Goal: Contribute content: Contribute content

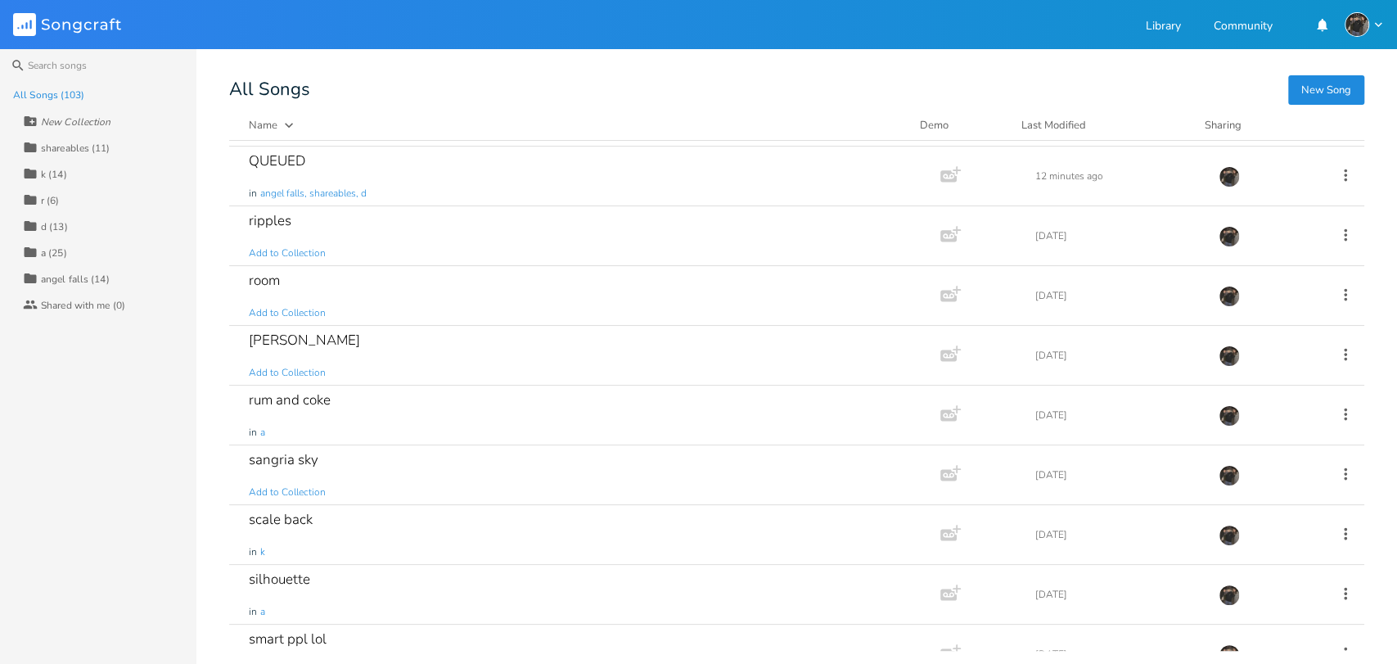
scroll to position [3876, 0]
click at [436, 585] on div "silhouette in a" at bounding box center [581, 595] width 665 height 59
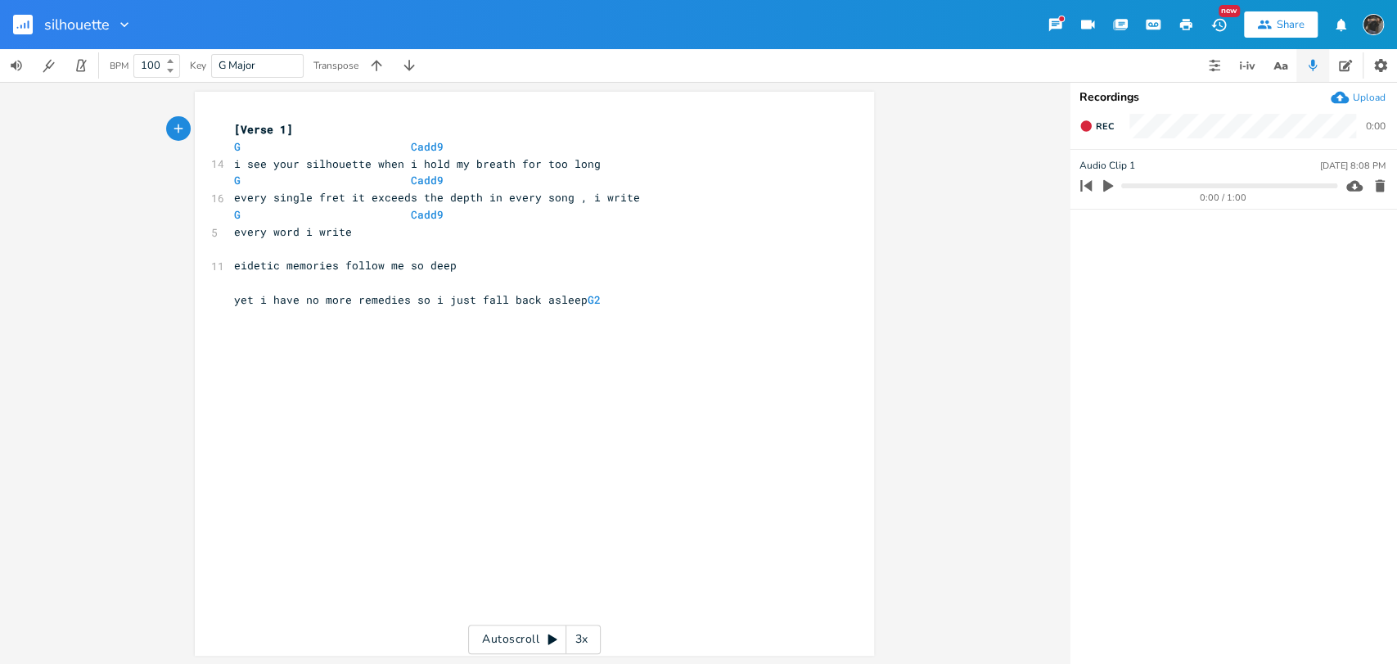
click at [12, 22] on div "silhouette" at bounding box center [66, 24] width 133 height 49
click at [26, 28] on rect "button" at bounding box center [23, 25] width 20 height 20
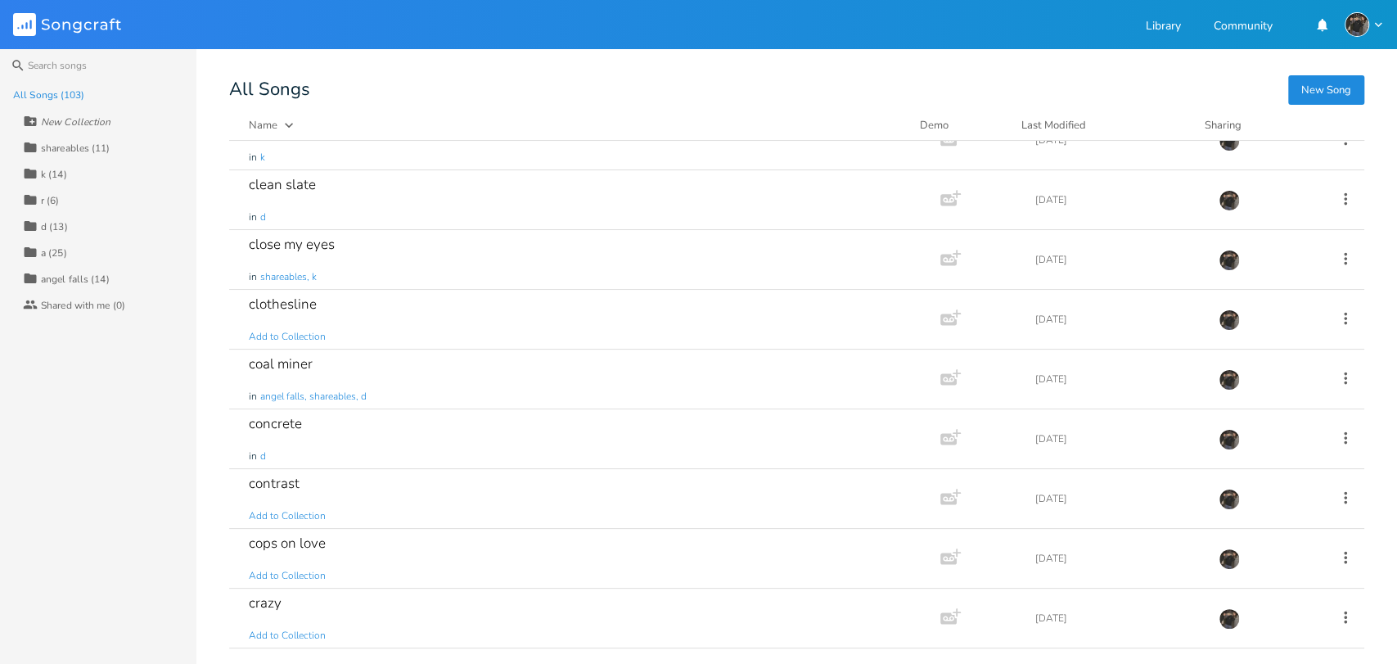
scroll to position [1064, 0]
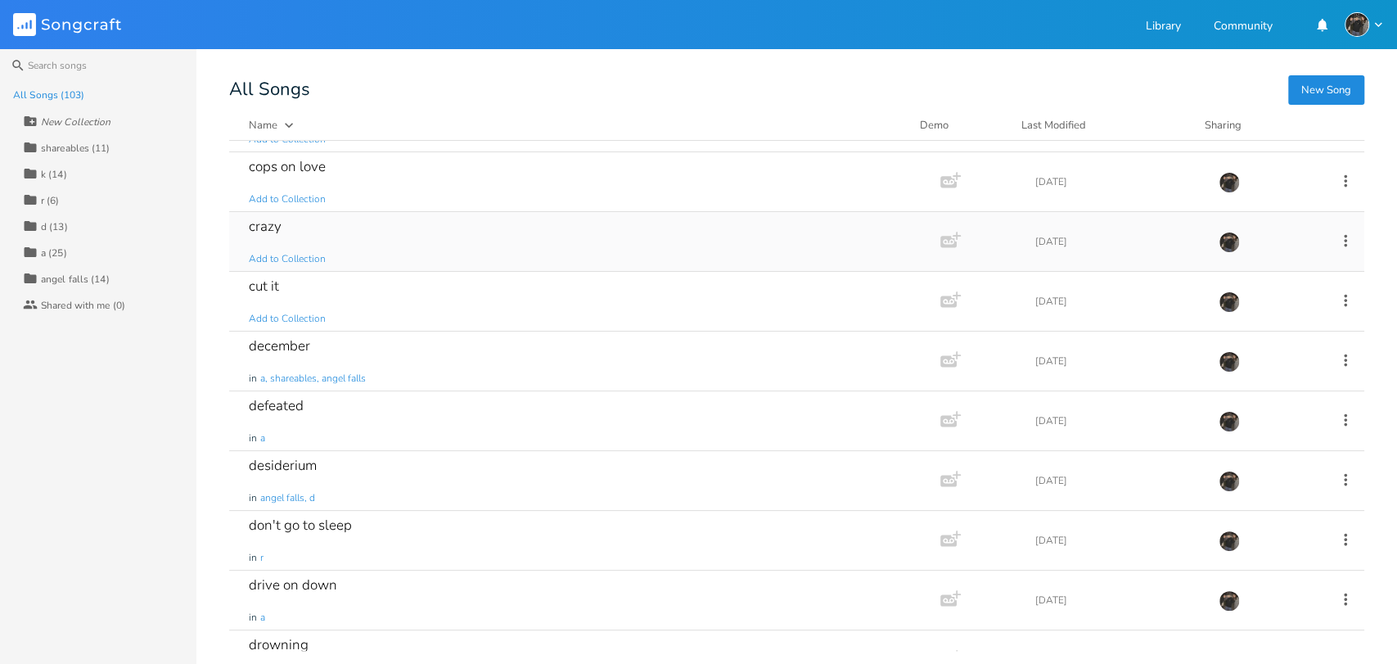
click at [347, 245] on div "crazy Add to Collection" at bounding box center [581, 241] width 665 height 59
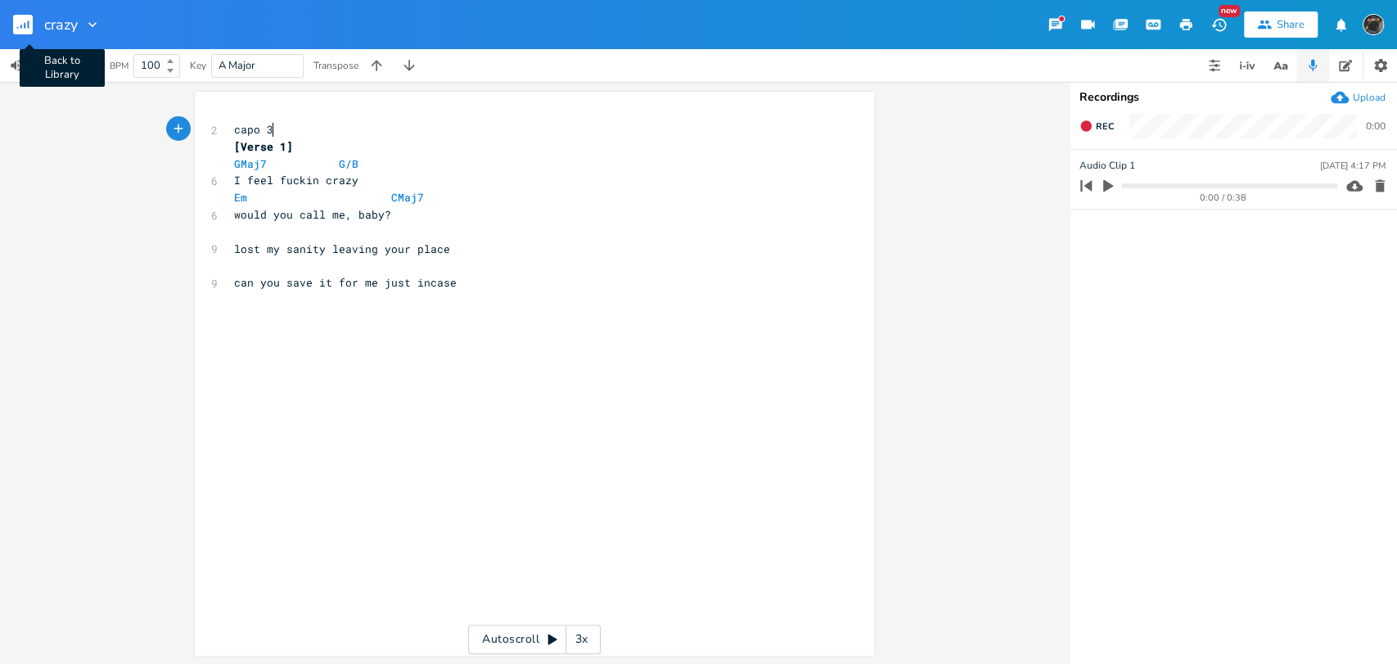
click at [26, 23] on rect "button" at bounding box center [23, 25] width 20 height 20
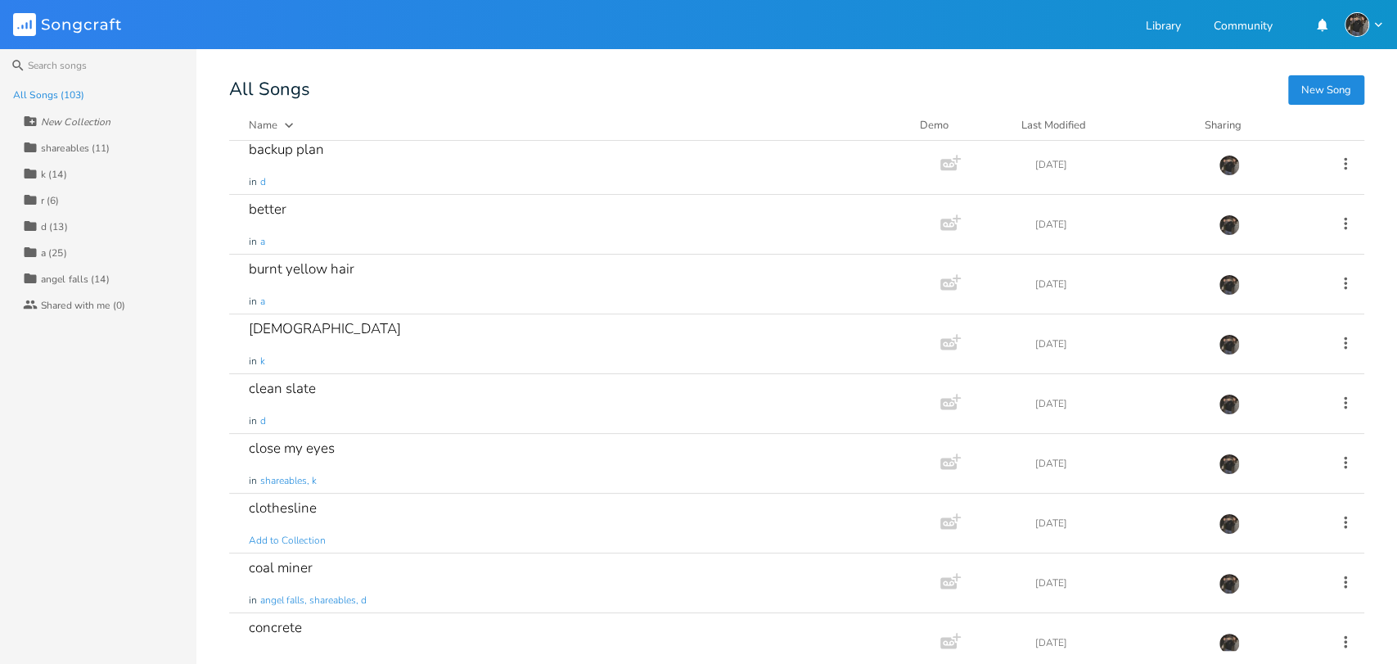
scroll to position [551, 0]
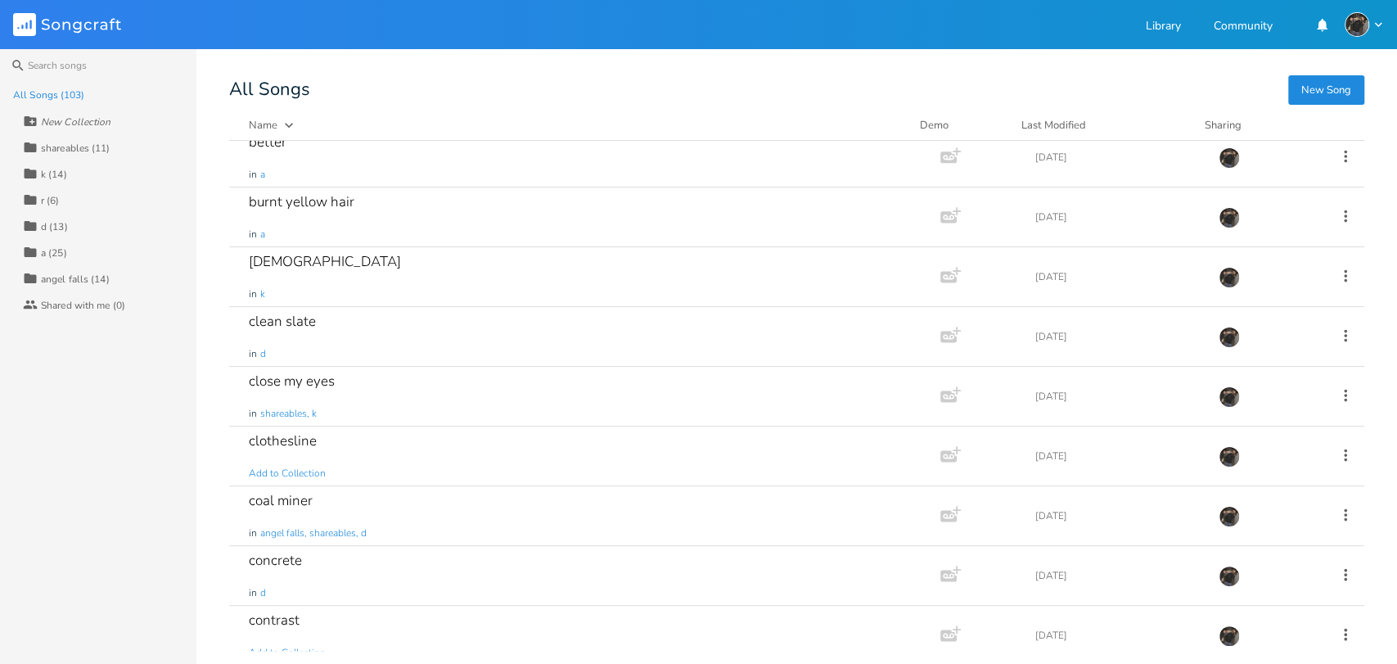
click at [59, 196] on div "r (6)" at bounding box center [50, 201] width 19 height 10
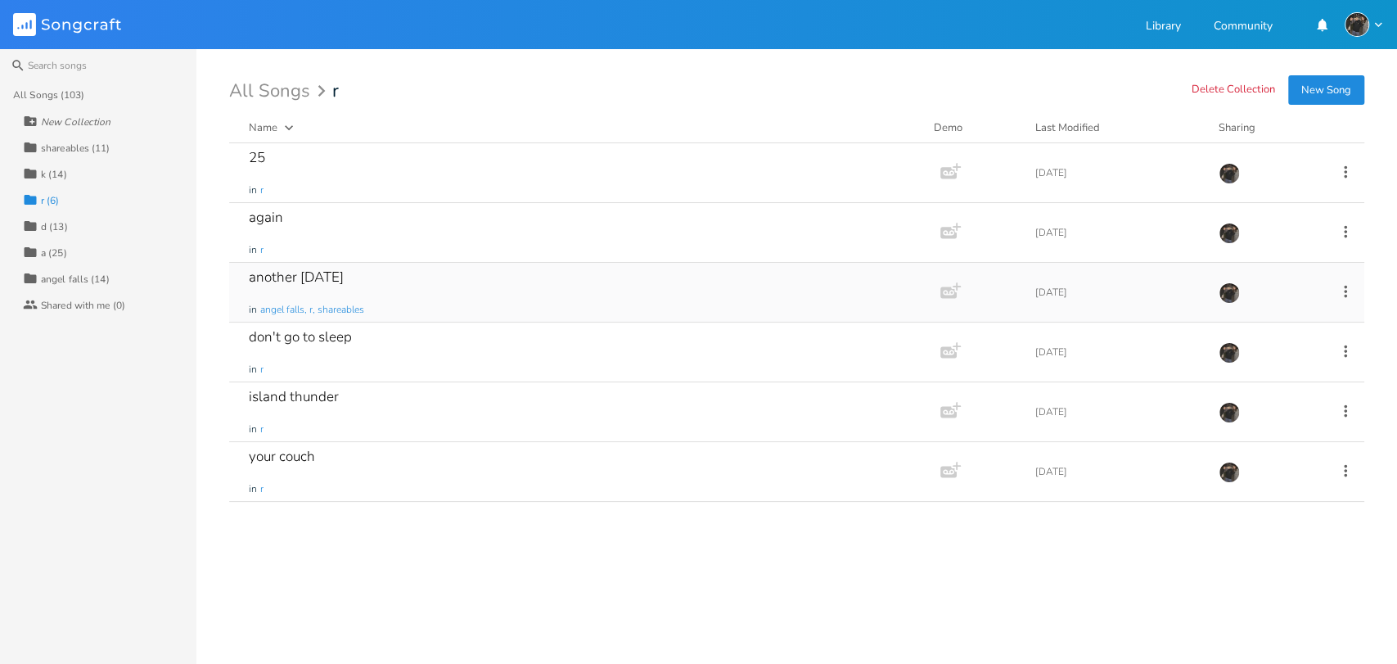
click at [468, 308] on div "another [DATE] in [GEOGRAPHIC_DATA], r, shareables" at bounding box center [581, 292] width 665 height 59
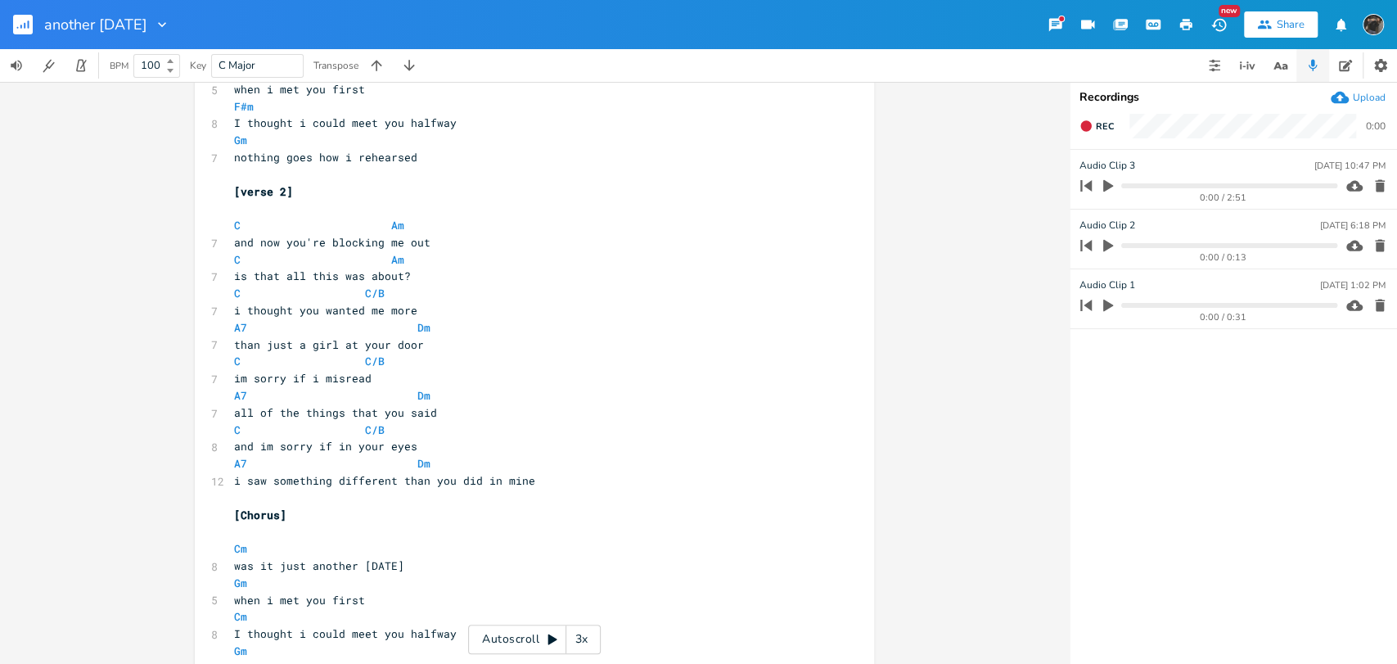
scroll to position [484, 0]
click at [19, 16] on rect "button" at bounding box center [23, 25] width 20 height 20
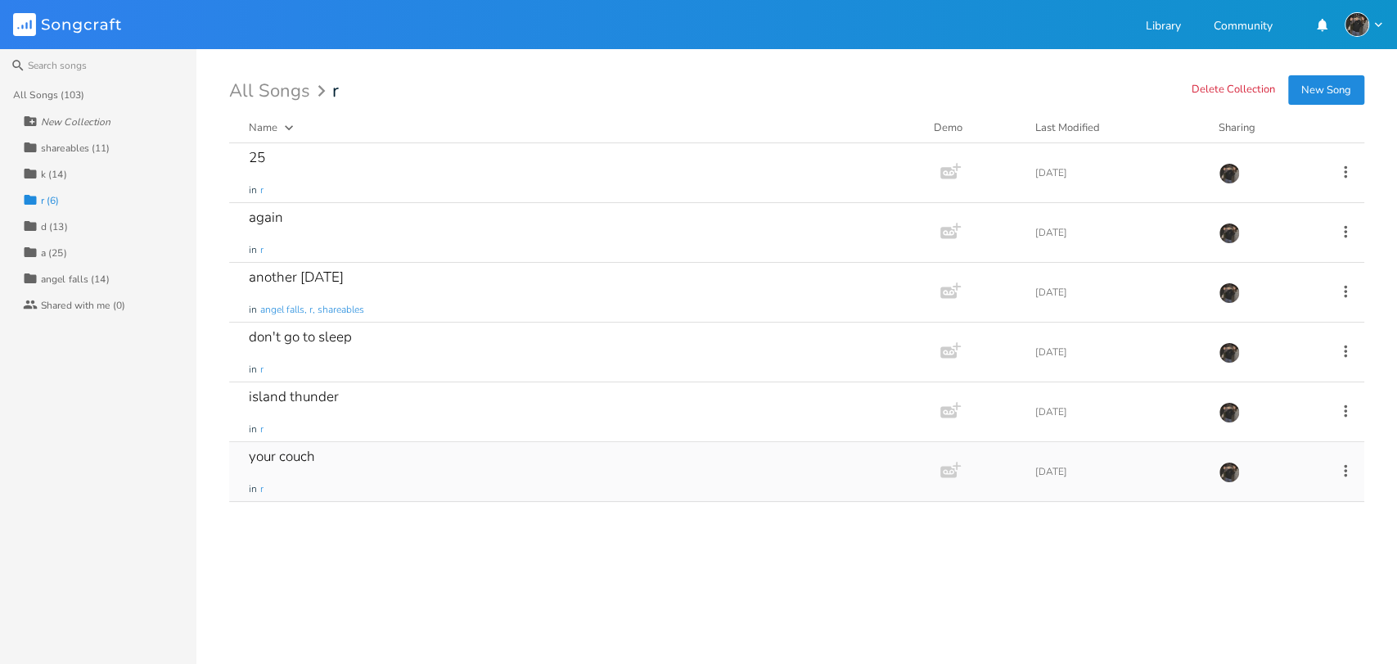
click at [583, 486] on div "your couch in r" at bounding box center [581, 471] width 665 height 59
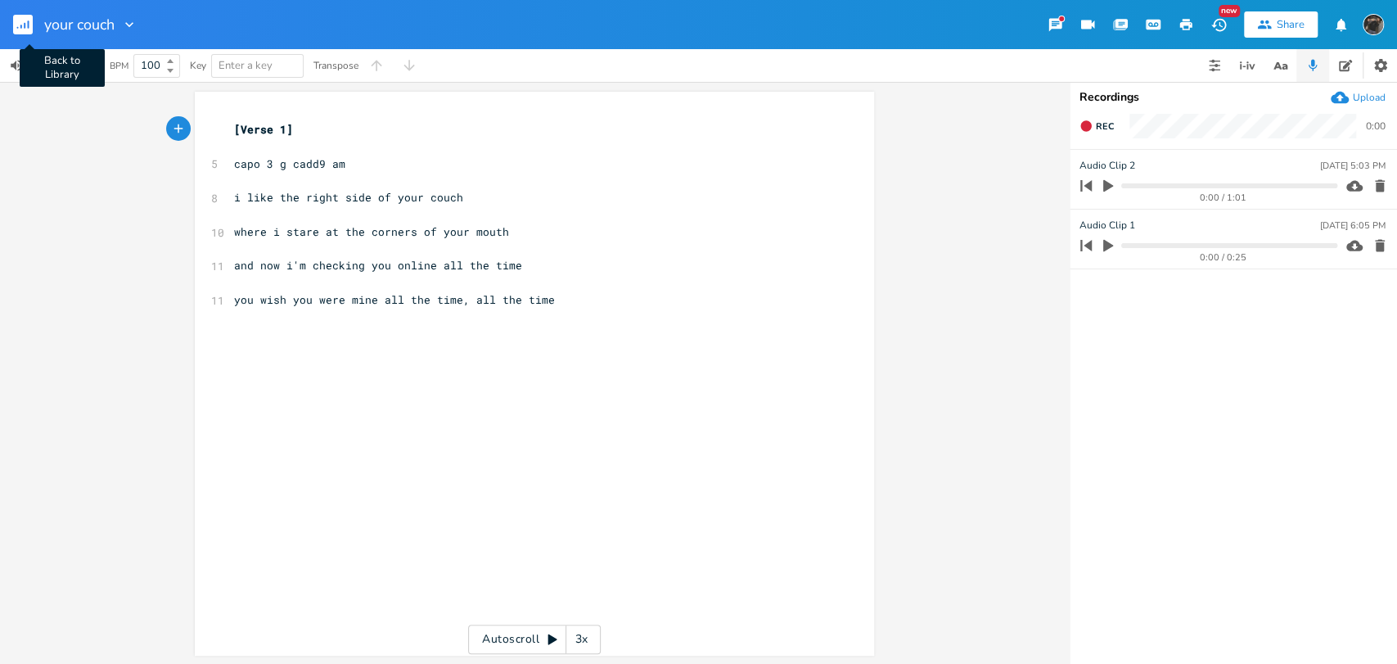
click at [25, 25] on icon "button" at bounding box center [25, 26] width 2 height 6
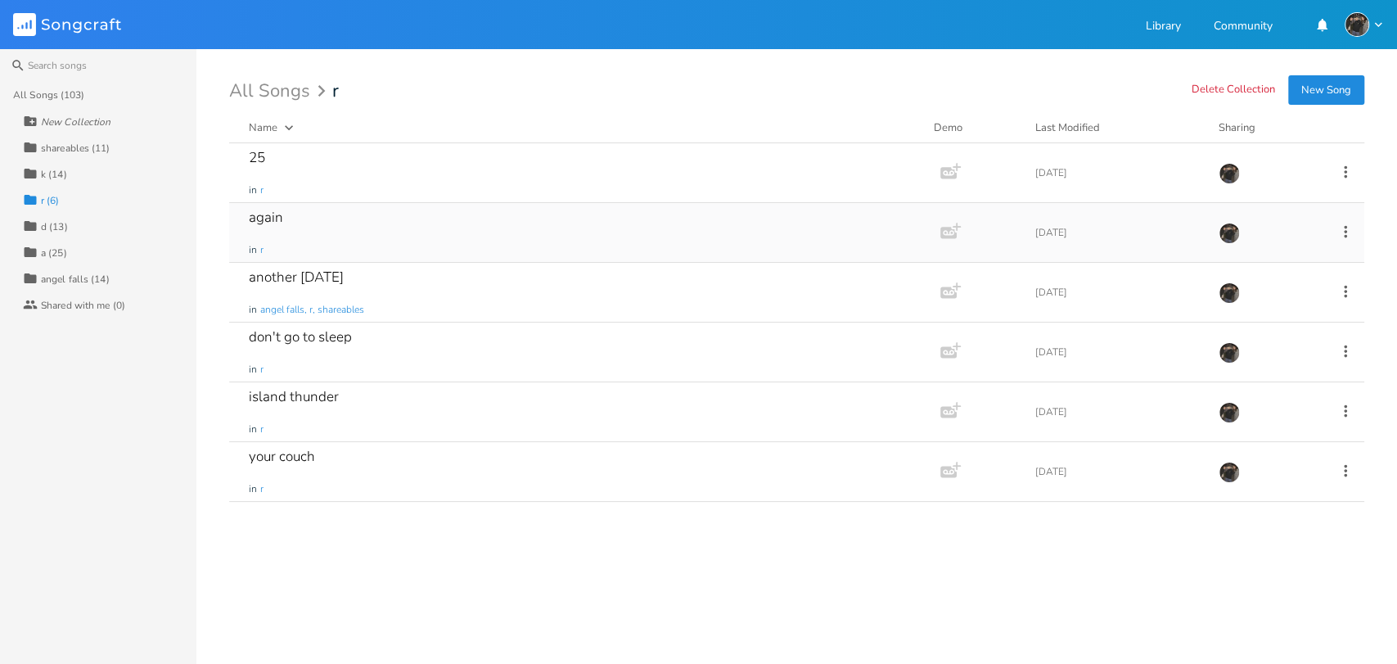
click at [426, 228] on div "again in r" at bounding box center [581, 232] width 665 height 59
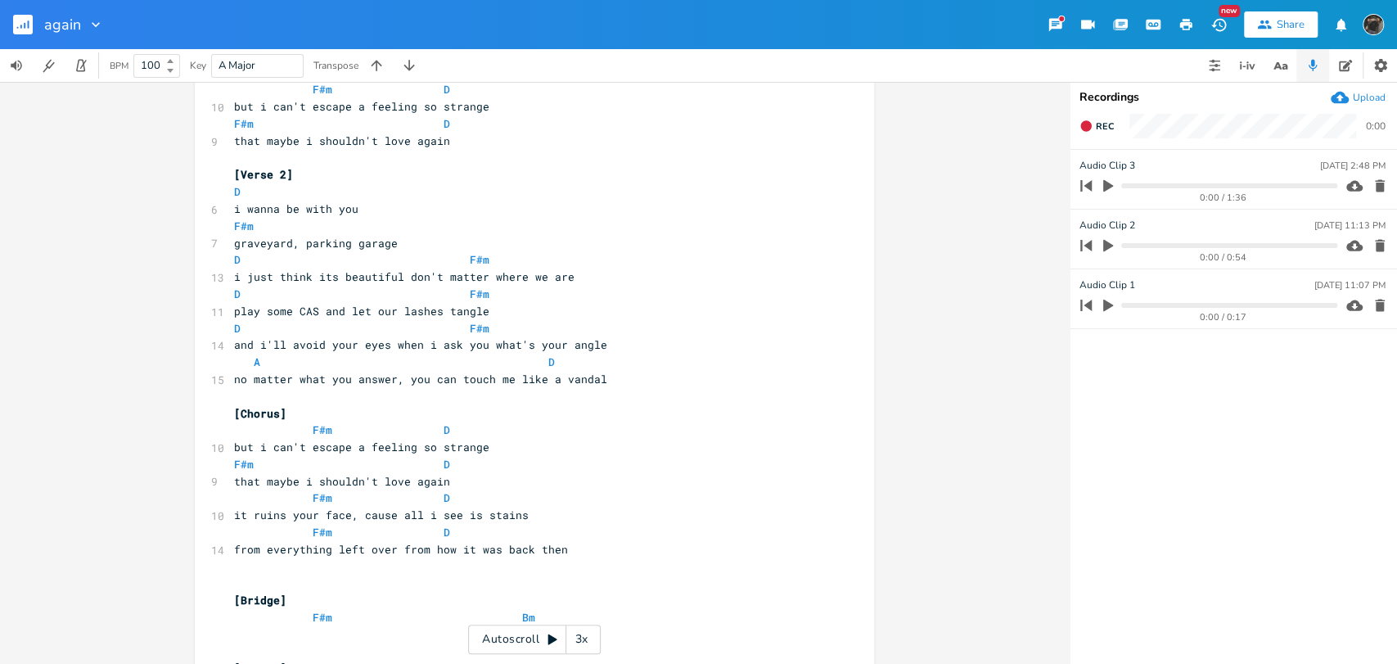
scroll to position [260, 0]
click at [24, 35] on button "button" at bounding box center [29, 24] width 33 height 39
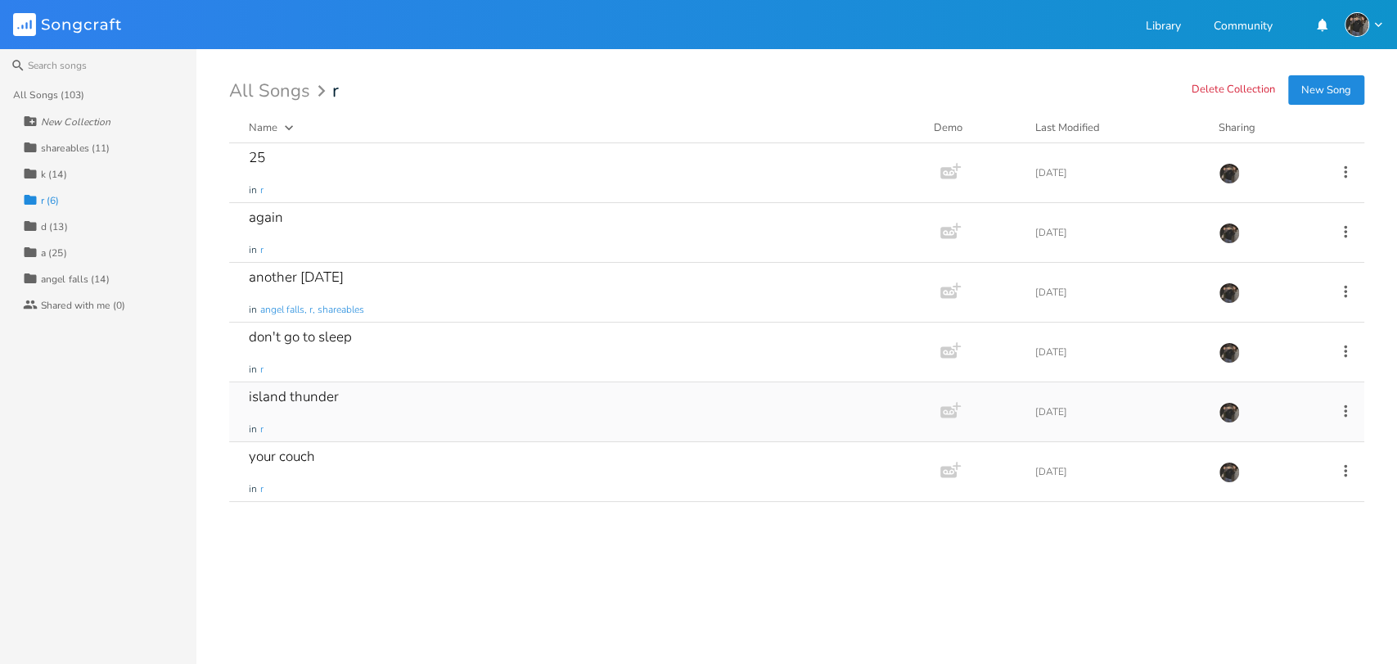
click at [331, 412] on div "island thunder in r" at bounding box center [581, 411] width 665 height 59
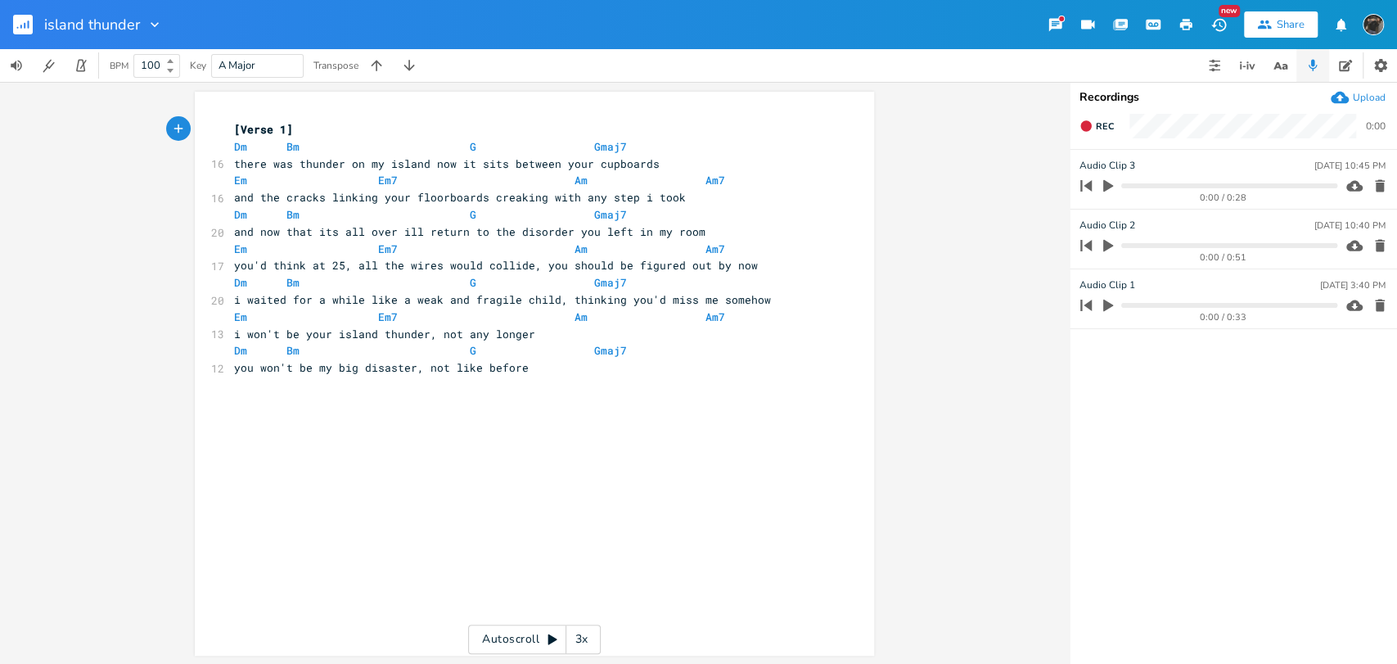
click at [19, 31] on rect "button" at bounding box center [23, 25] width 20 height 20
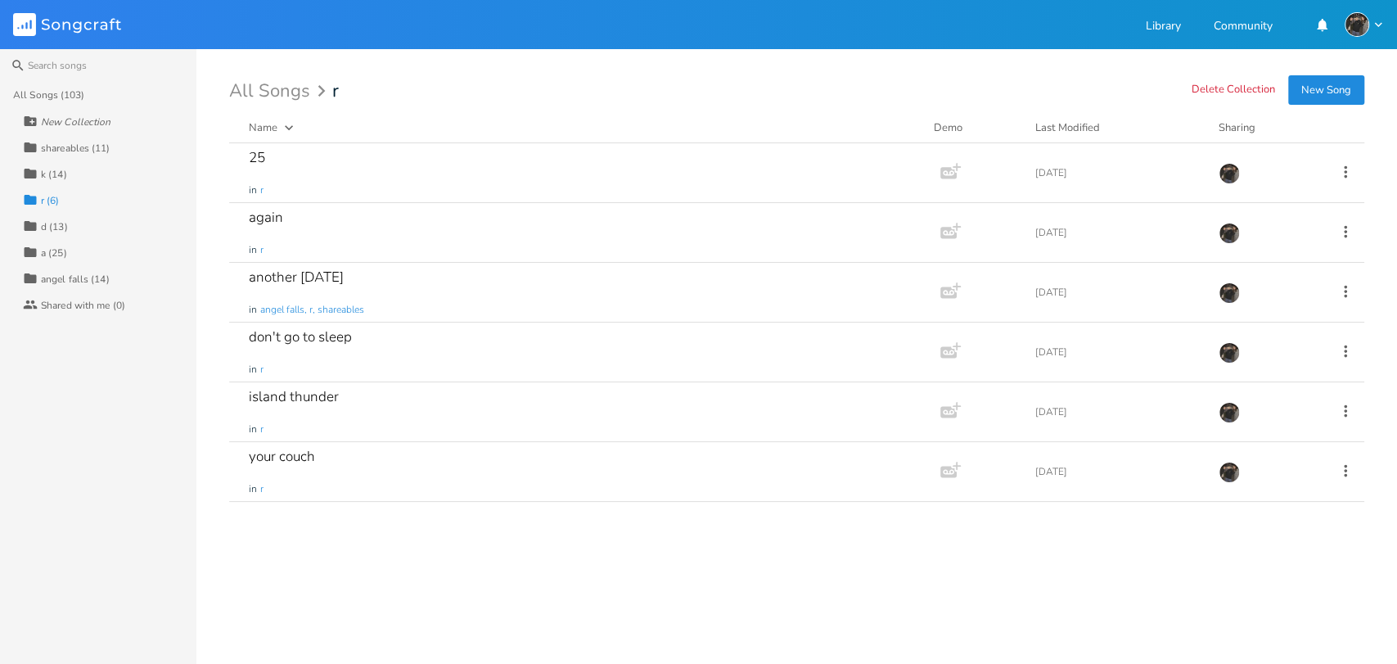
click at [89, 232] on div "Collection d (13)" at bounding box center [110, 226] width 174 height 26
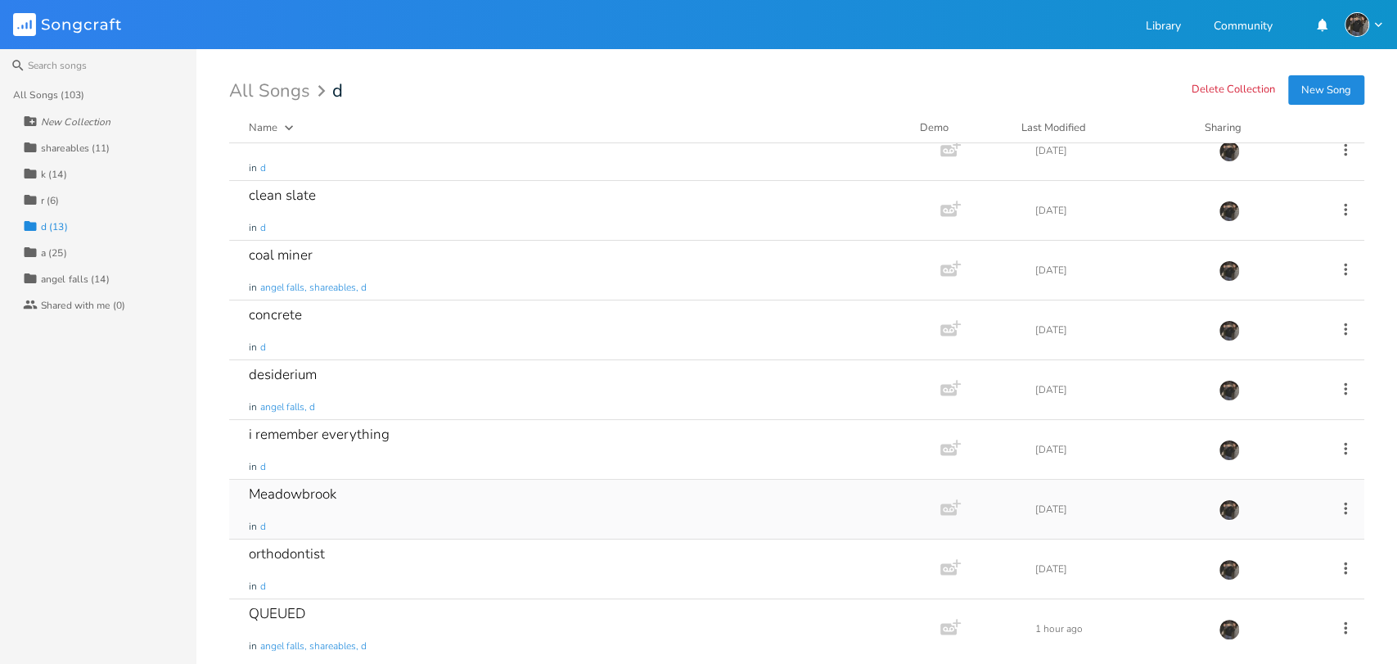
scroll to position [164, 0]
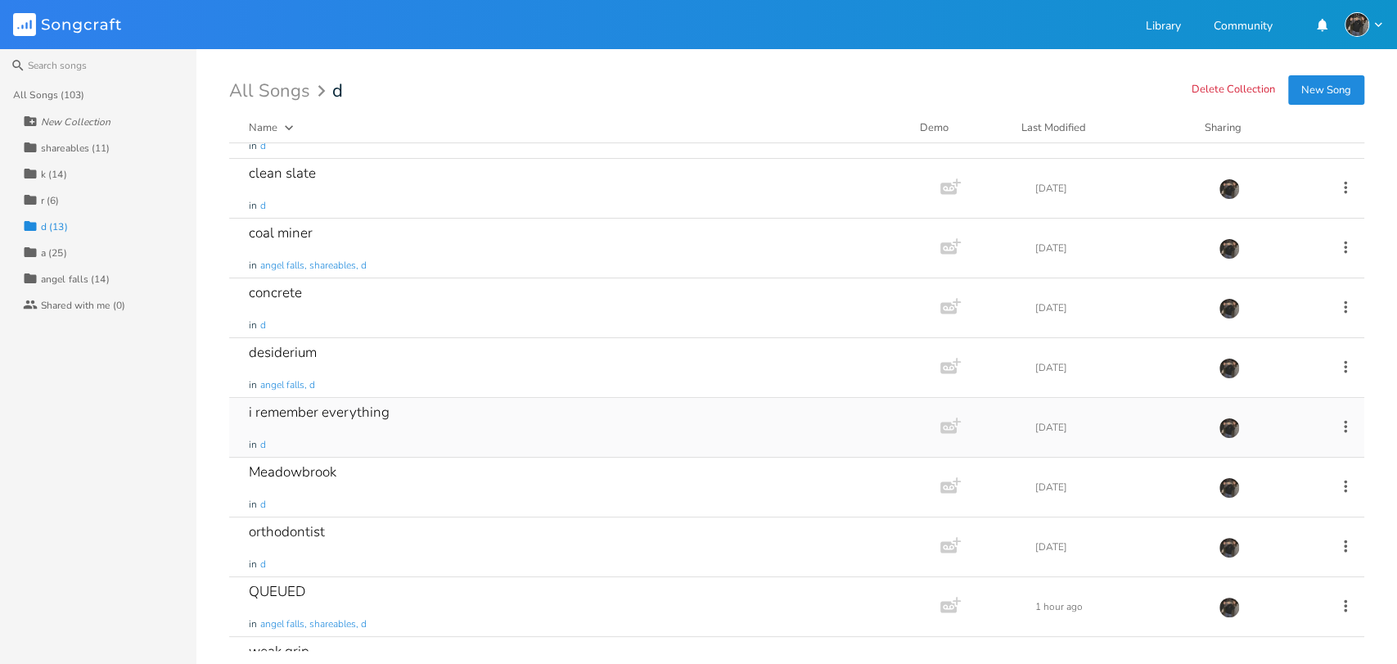
click at [390, 423] on div "i remember everything in d" at bounding box center [581, 427] width 665 height 59
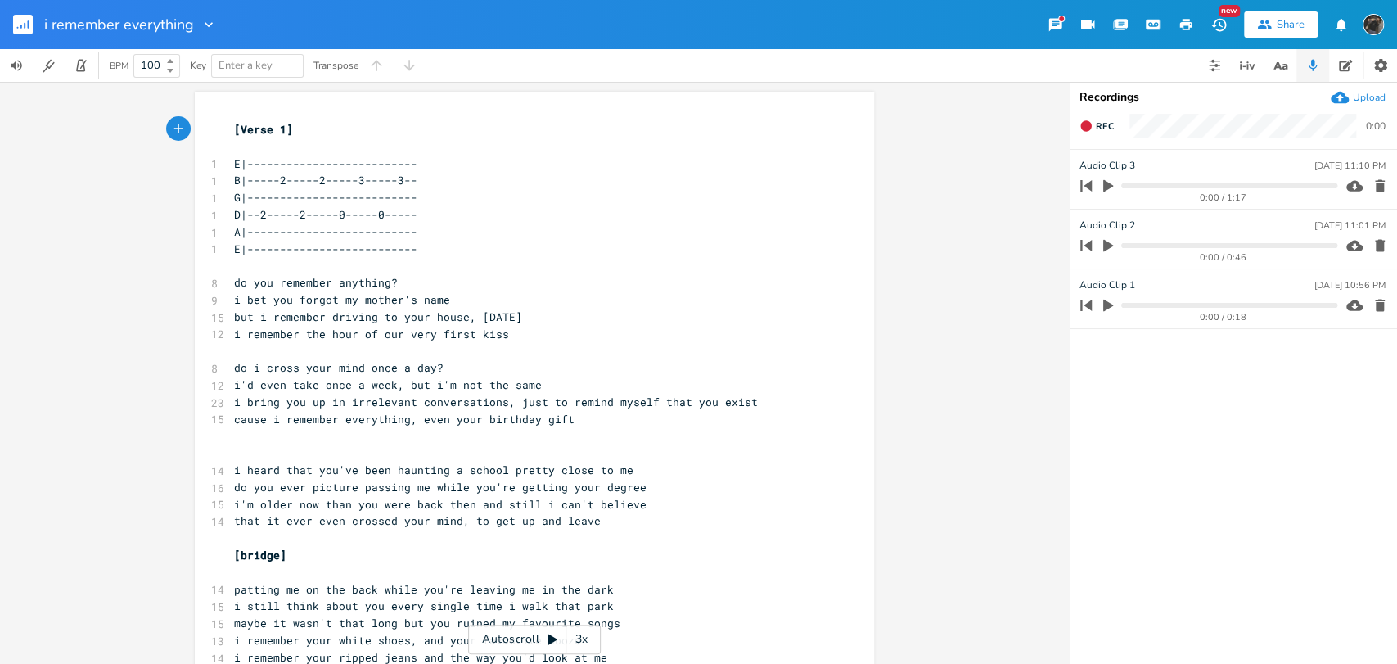
click at [17, 31] on rect "button" at bounding box center [23, 25] width 20 height 20
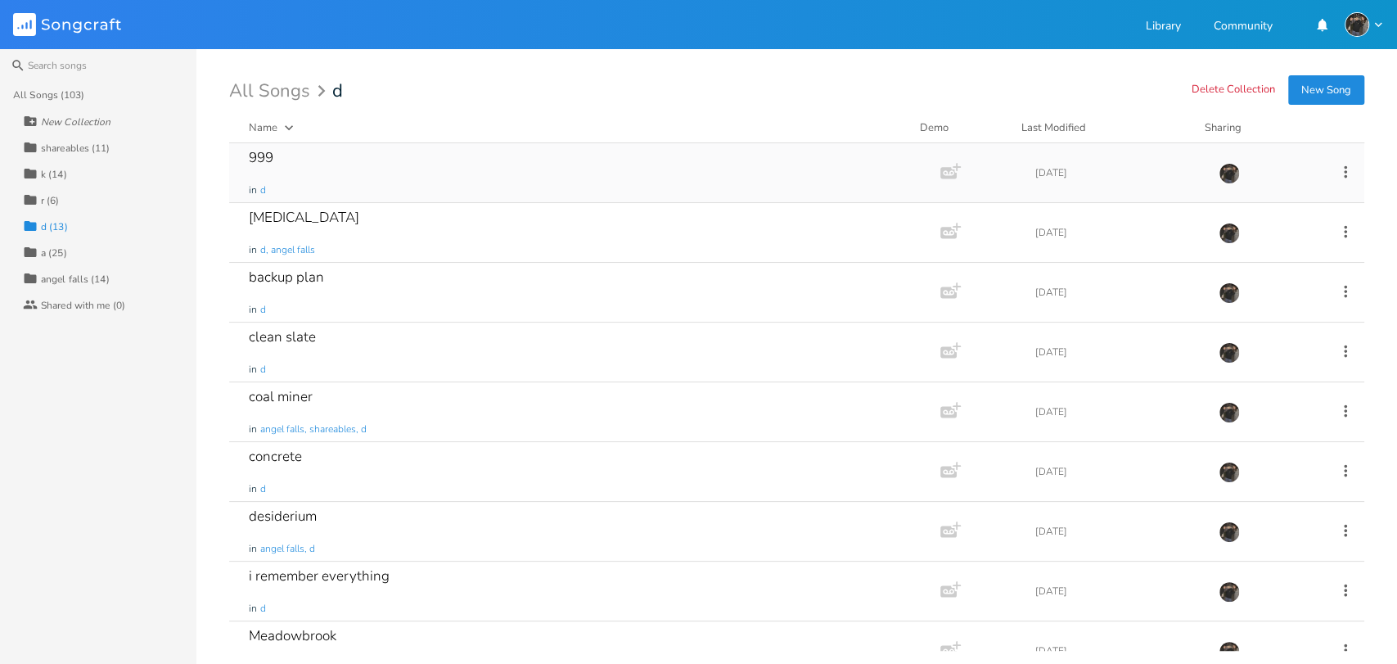
click at [463, 196] on div "999 in d" at bounding box center [581, 172] width 665 height 59
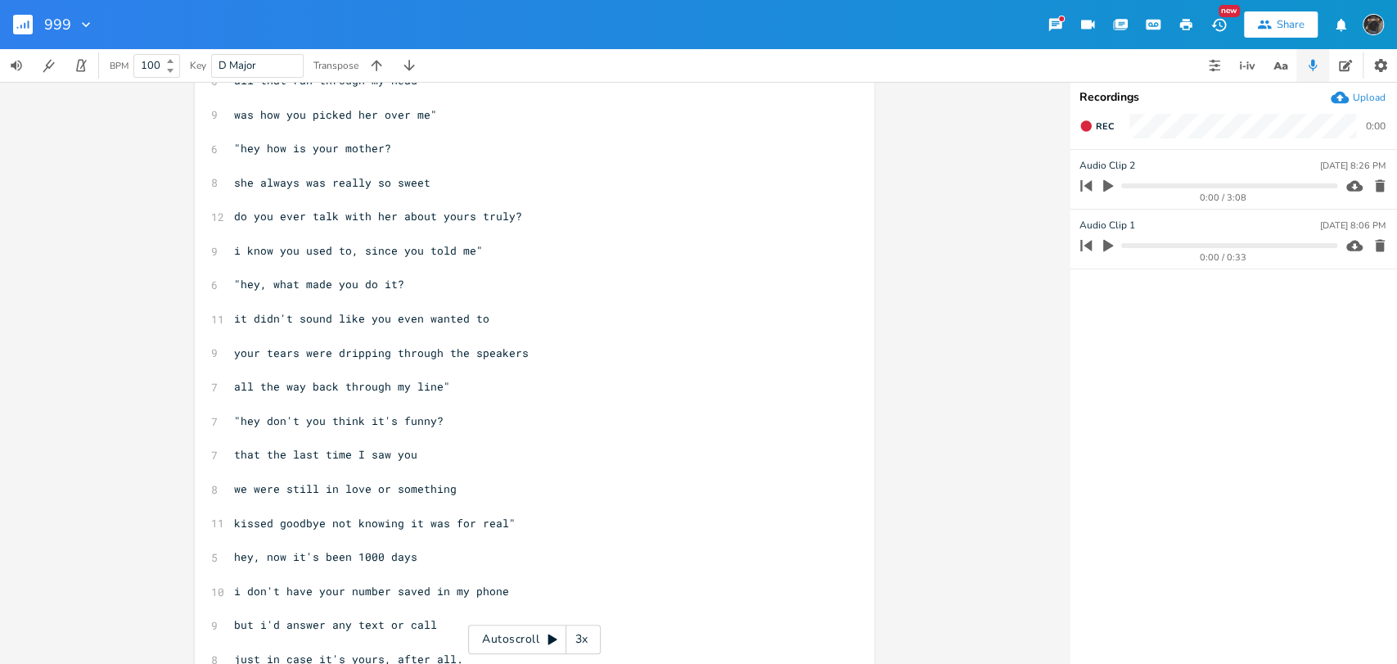
scroll to position [630, 0]
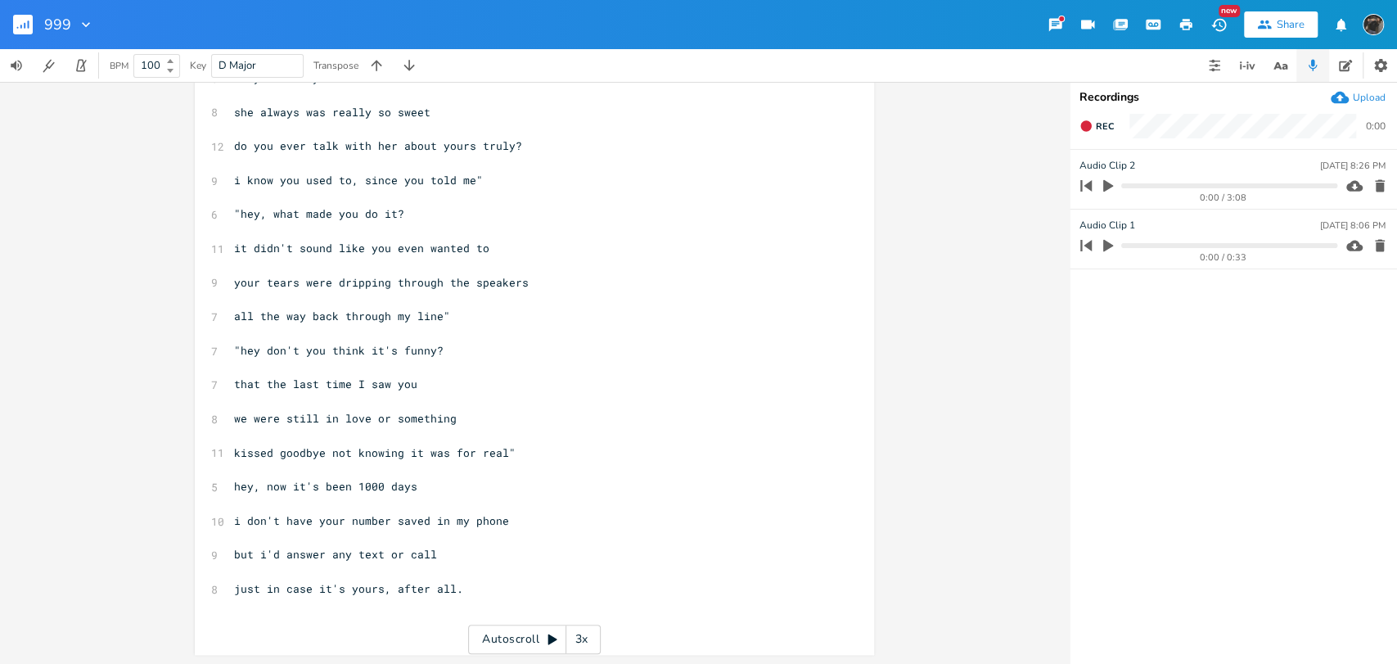
click at [19, 35] on button "button" at bounding box center [29, 24] width 33 height 39
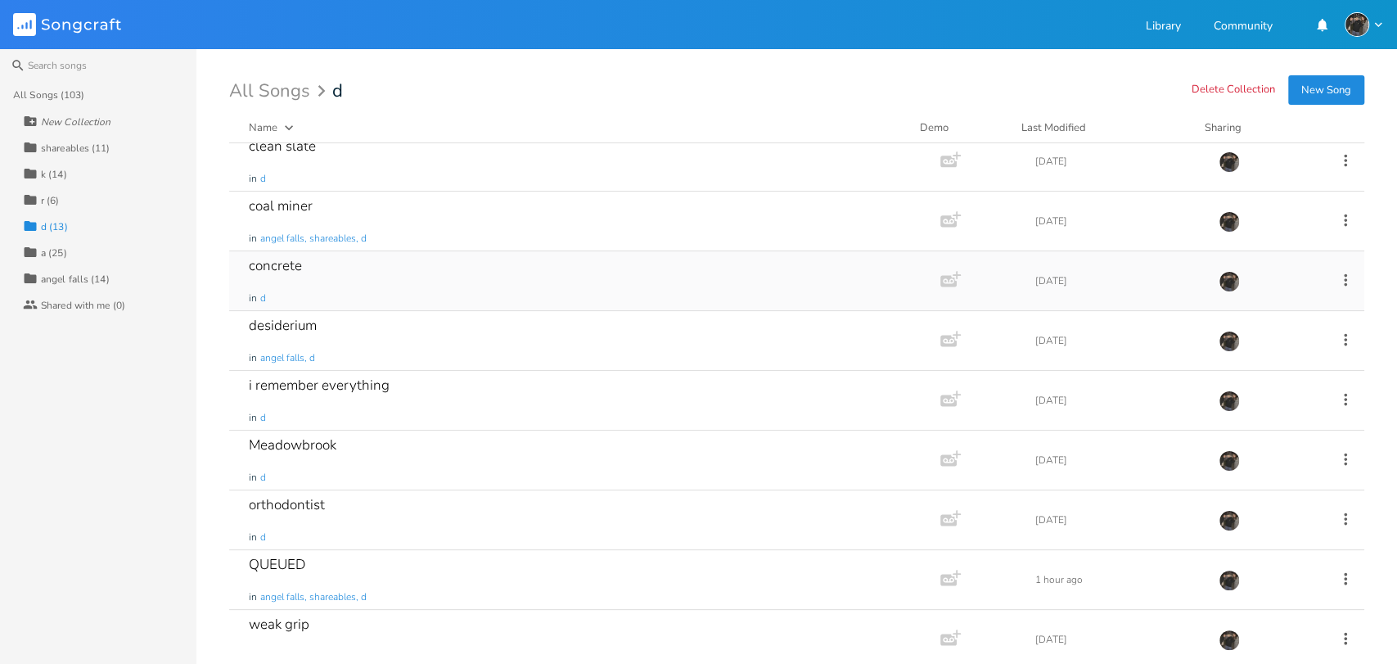
scroll to position [268, 0]
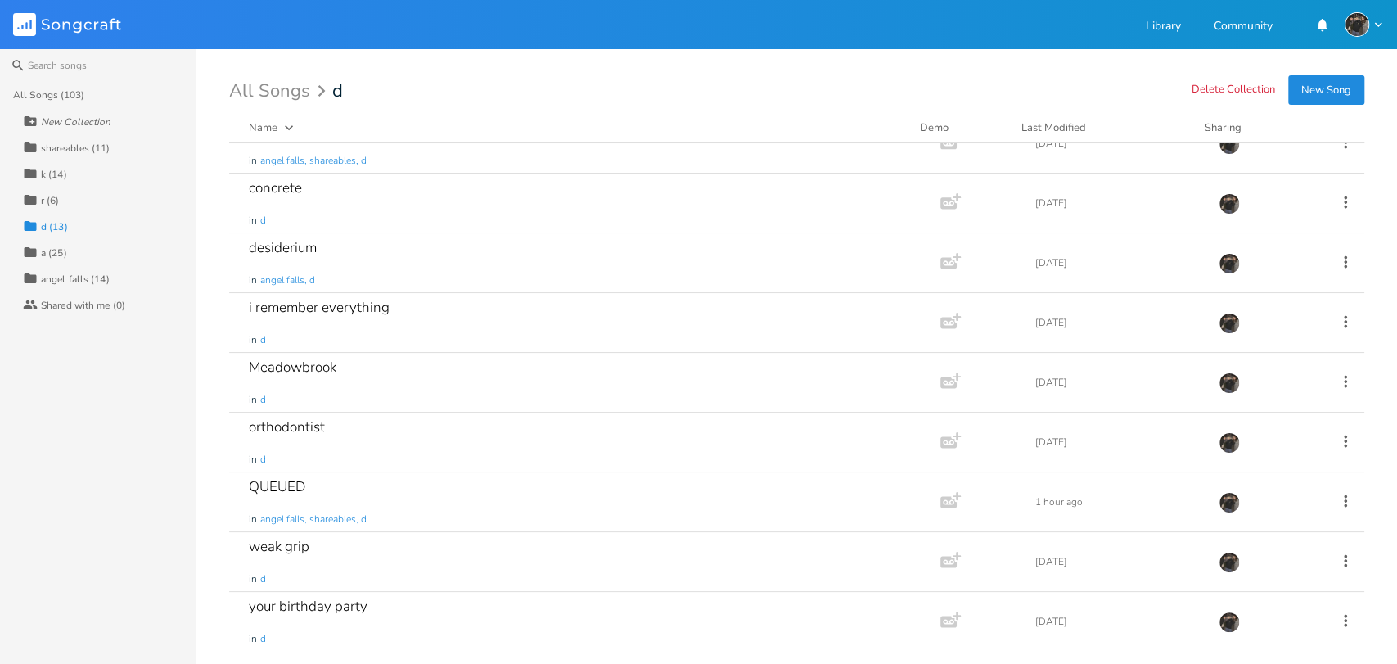
click at [79, 197] on div "Collection r (6)" at bounding box center [110, 200] width 174 height 26
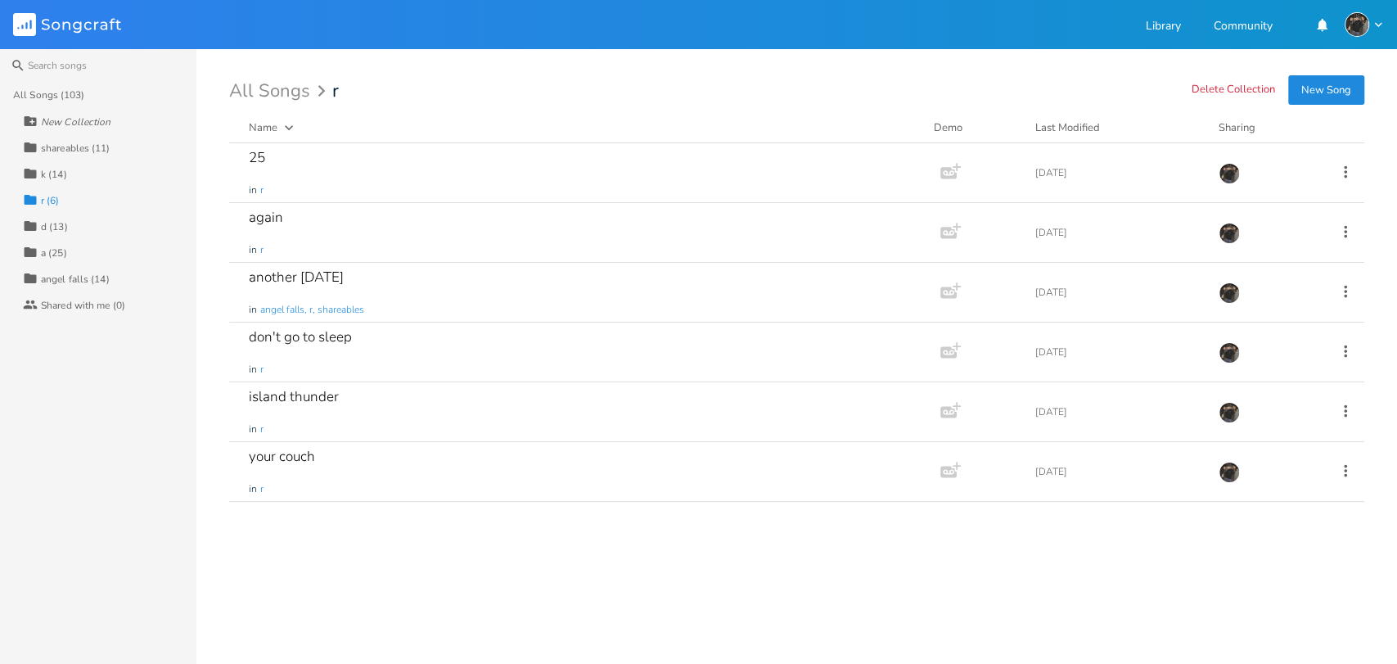
click at [77, 257] on div "Collection a (25)" at bounding box center [110, 252] width 174 height 26
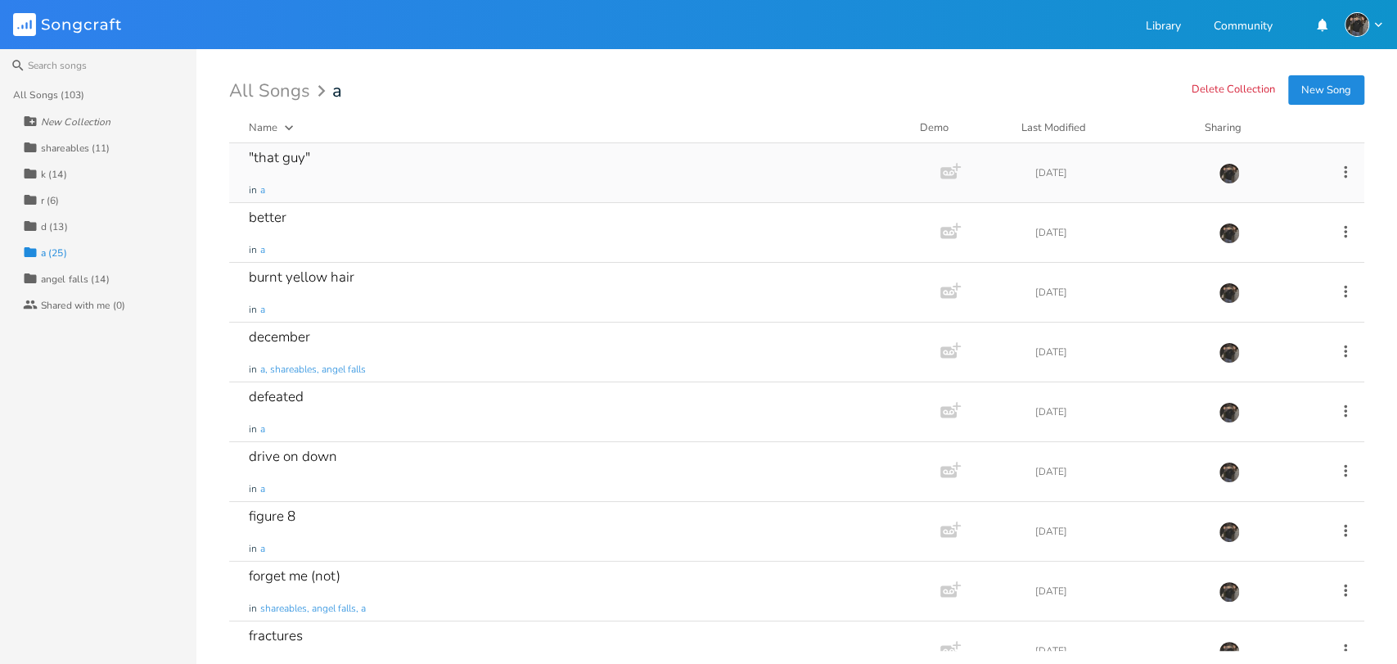
click at [629, 195] on div ""that guy" in a" at bounding box center [581, 172] width 665 height 59
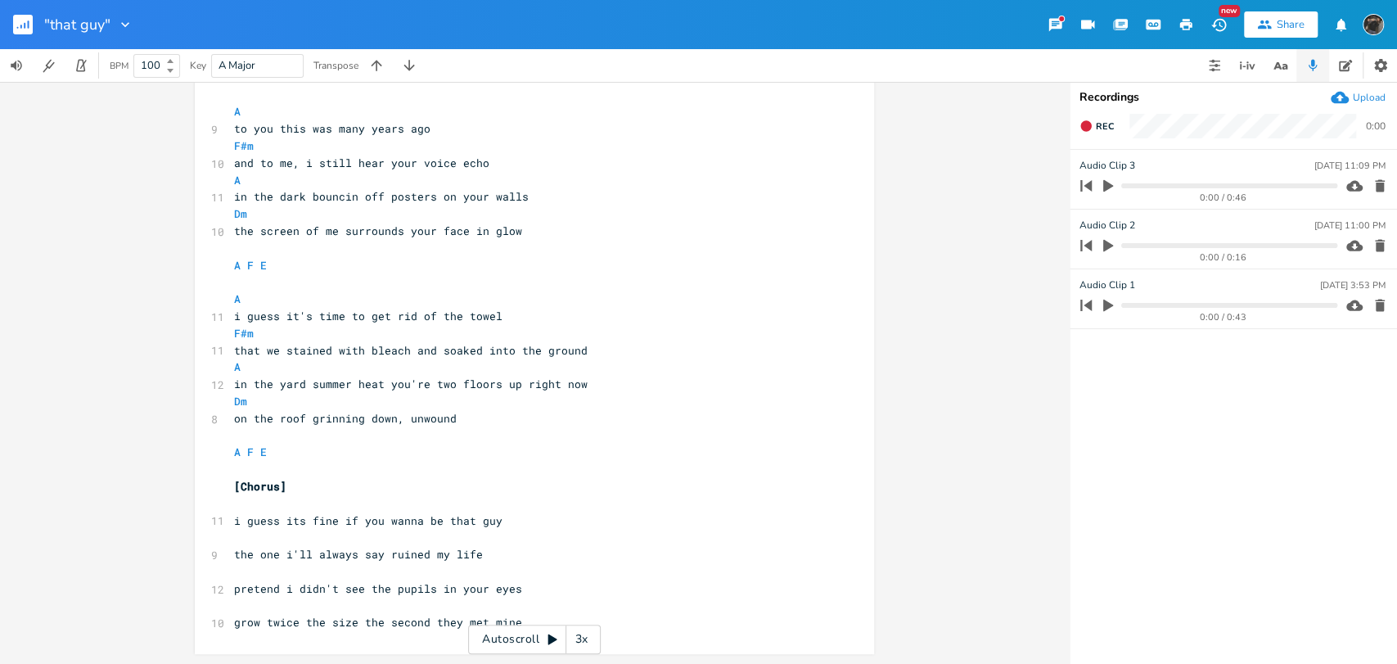
scroll to position [68, 0]
click at [26, 25] on rect "button" at bounding box center [23, 25] width 20 height 20
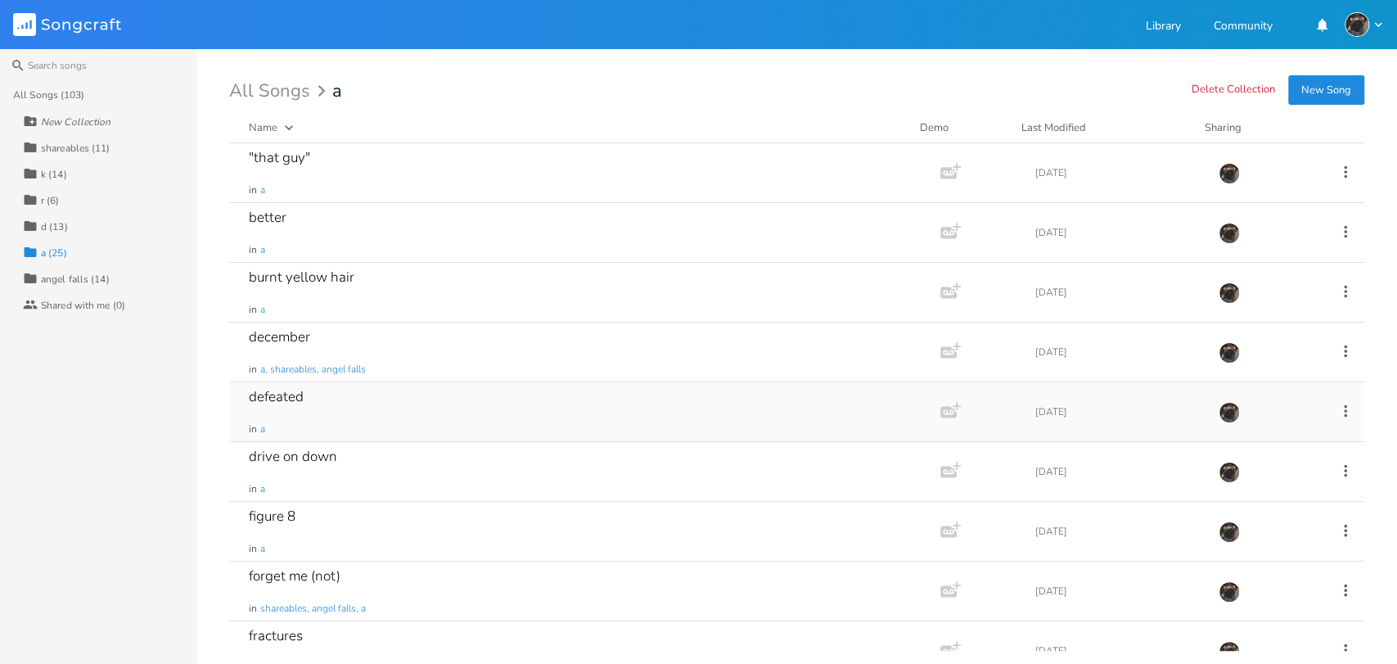
click at [515, 416] on div "defeated in a" at bounding box center [581, 411] width 665 height 59
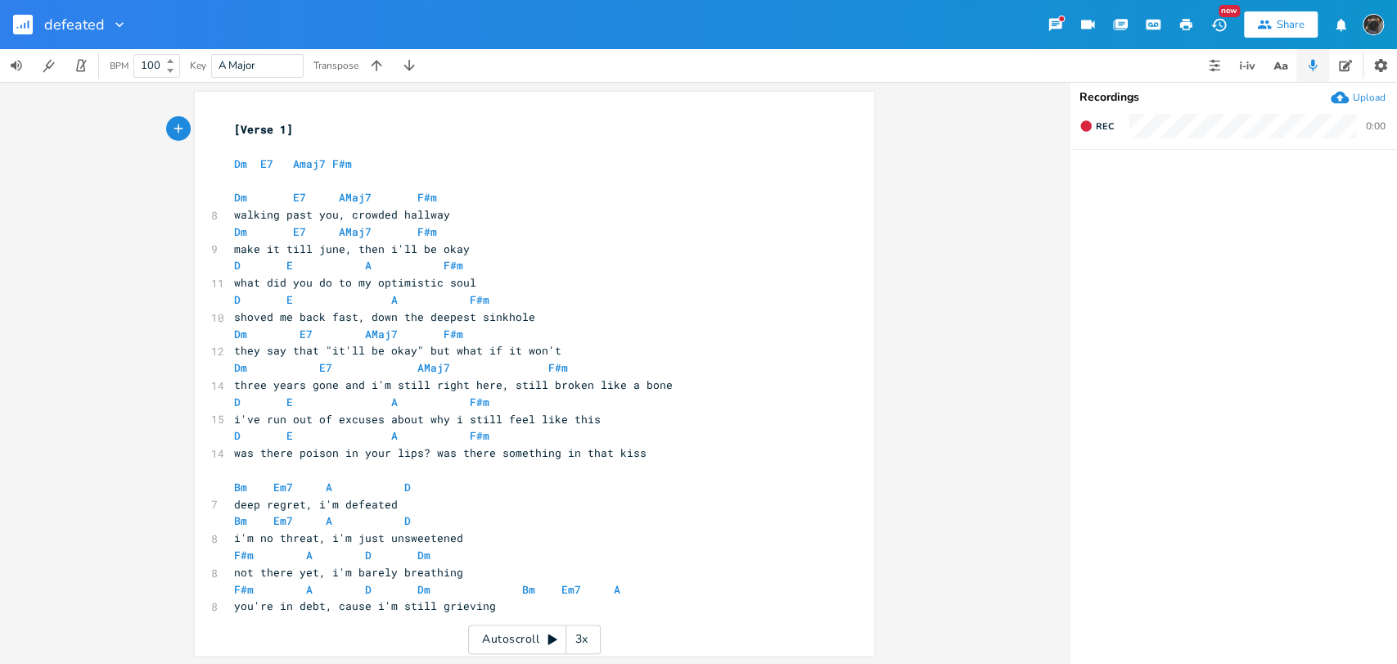
scroll to position [1, 0]
click at [20, 34] on button "button" at bounding box center [29, 24] width 33 height 39
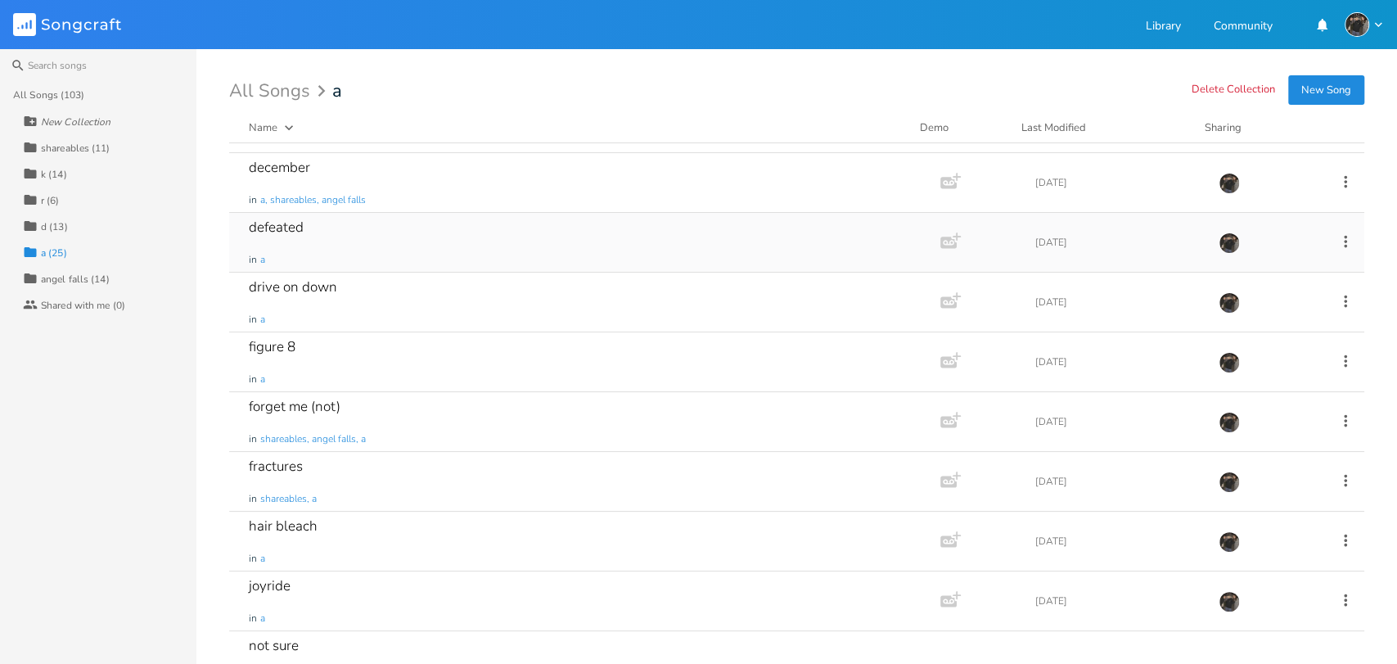
scroll to position [196, 0]
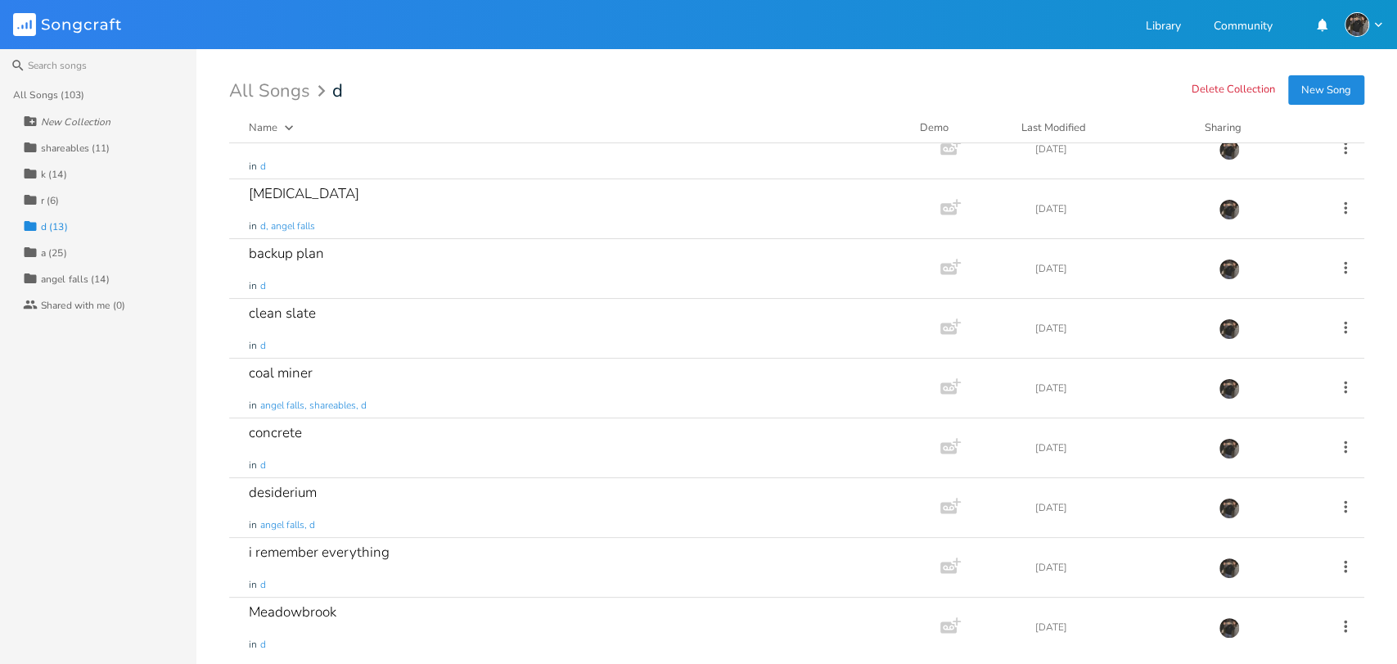
scroll to position [14, 0]
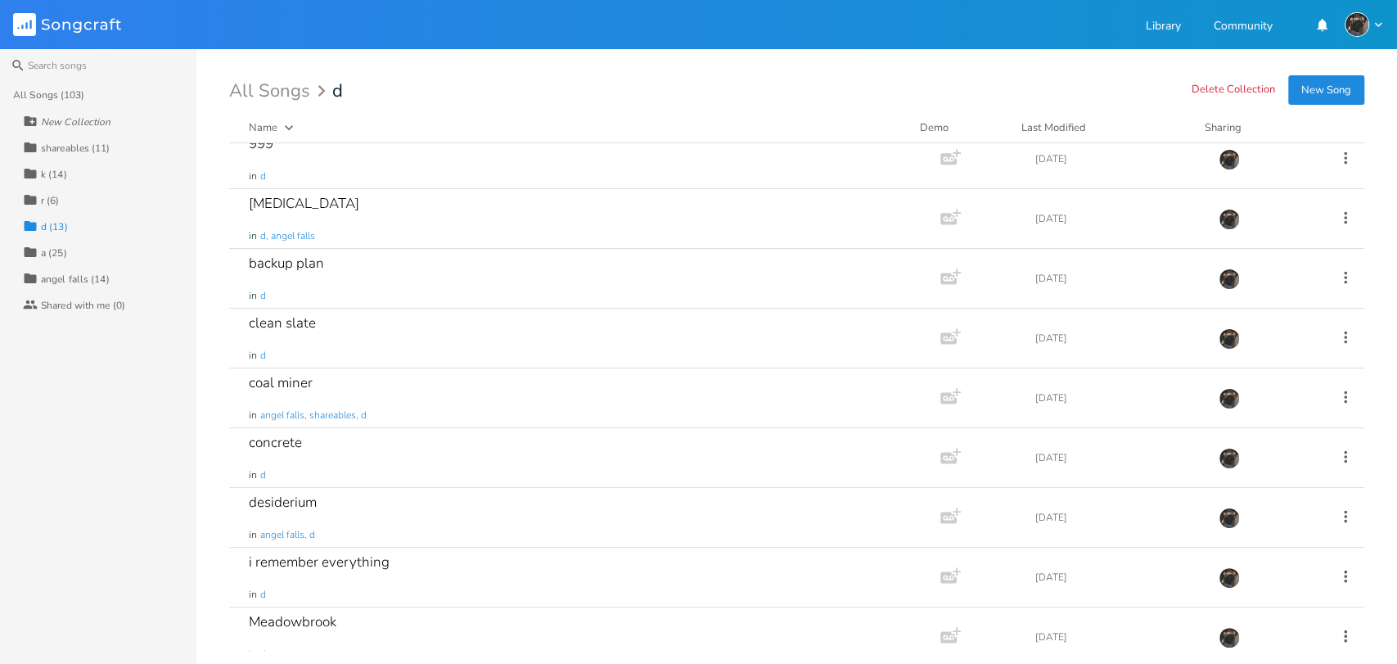
click at [61, 95] on div "All Songs (103)" at bounding box center [49, 95] width 72 height 10
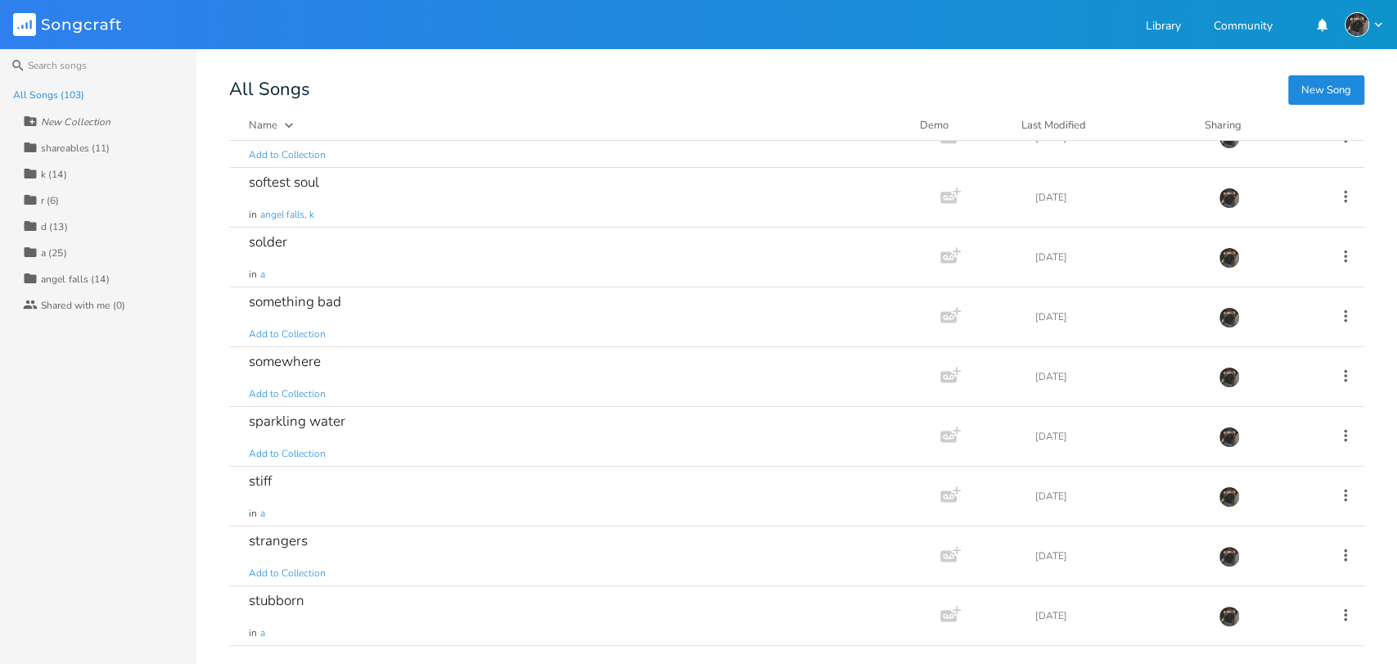
scroll to position [4394, 0]
click at [540, 352] on div "somewhere Add to Collection" at bounding box center [581, 377] width 665 height 59
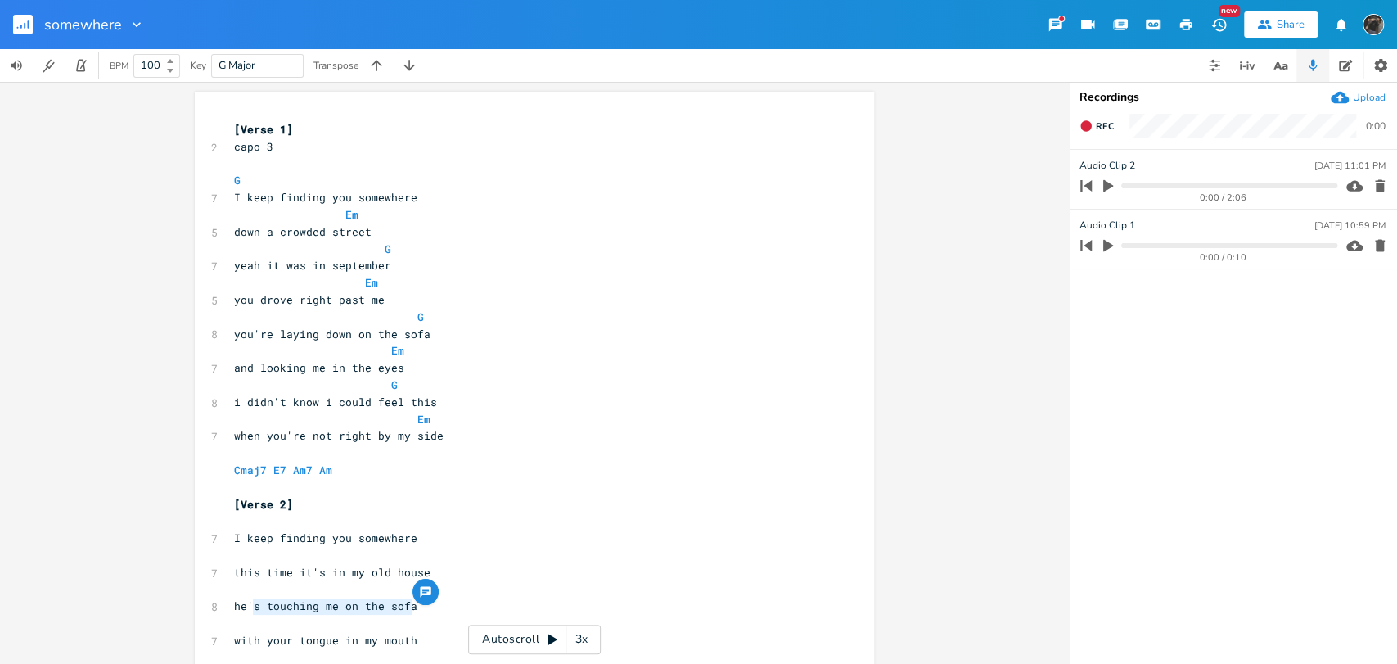
type textarea "'s touching me on the sofa"
drag, startPoint x: 430, startPoint y: 606, endPoint x: 244, endPoint y: 601, distance: 185.9
click at [244, 601] on pre "he's touching me on the sofa" at bounding box center [526, 605] width 591 height 17
type textarea "touched me like casanova"
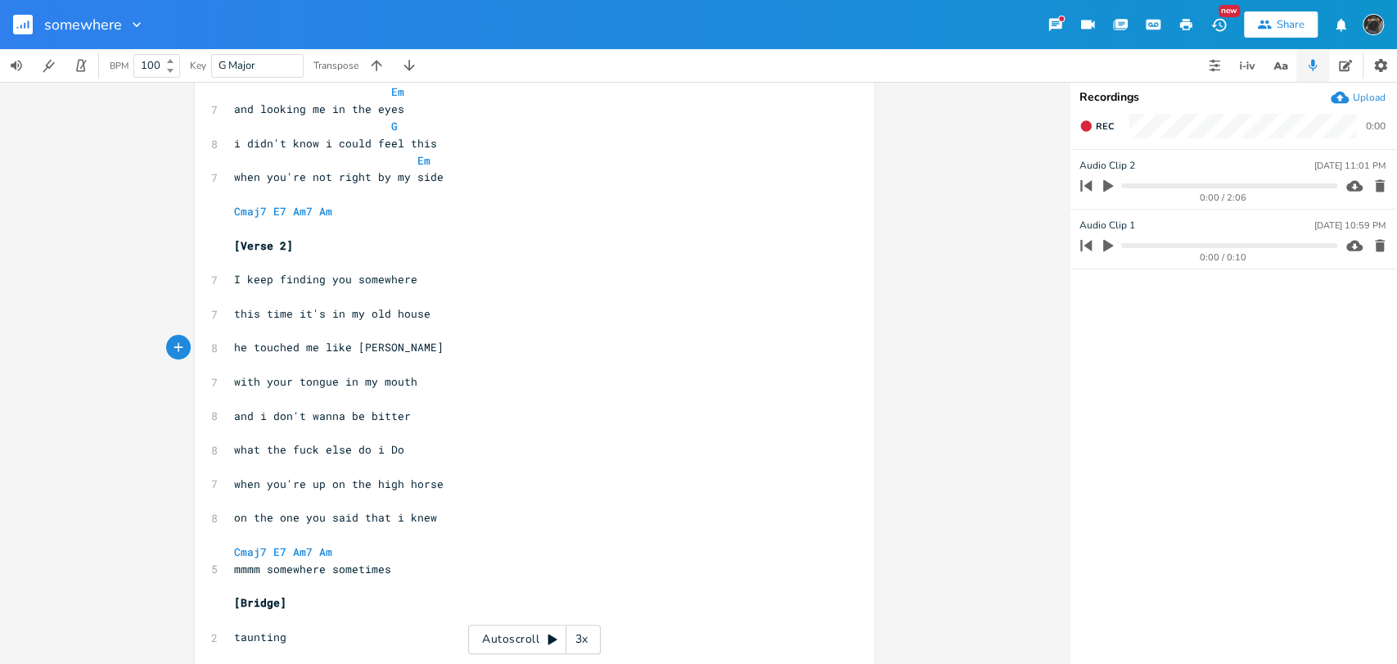
scroll to position [273, 0]
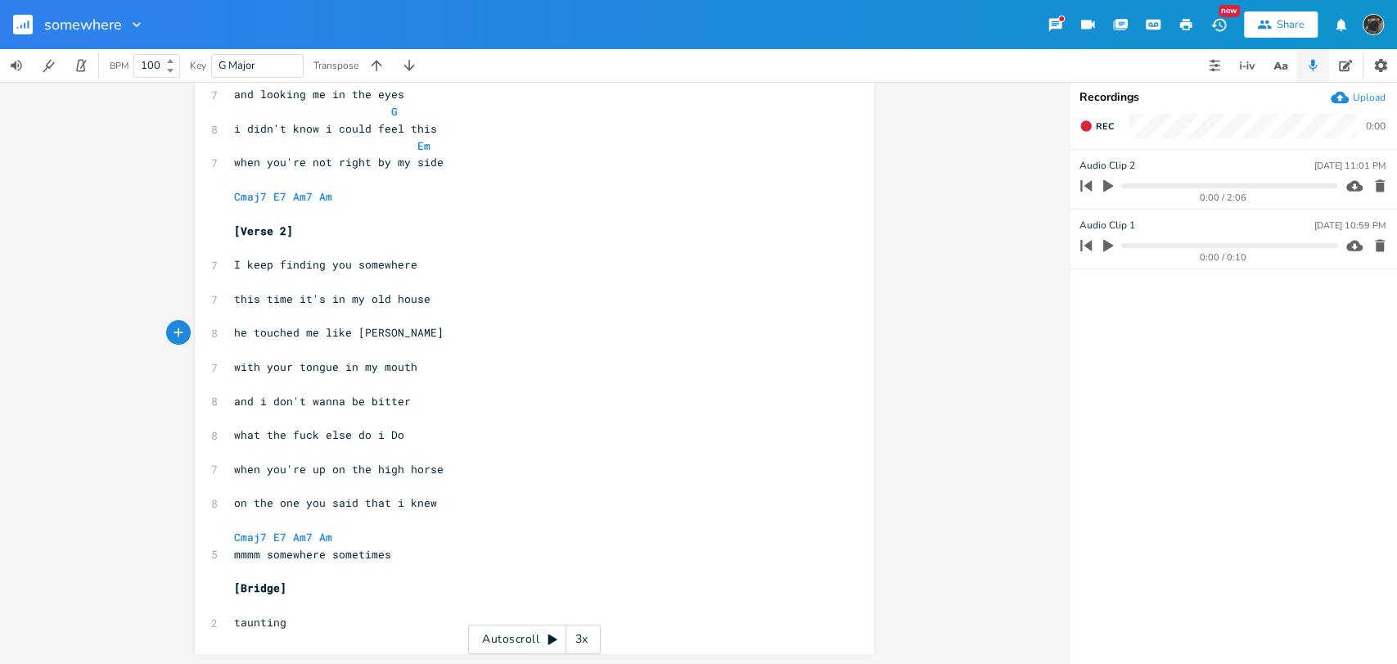
click at [439, 467] on pre "when you're up on the high horse" at bounding box center [526, 469] width 591 height 17
type textarea "you're up on the high horse"
drag, startPoint x: 458, startPoint y: 475, endPoint x: 263, endPoint y: 470, distance: 195.7
click at [263, 470] on pre "when you're up on the high horse" at bounding box center [526, 469] width 591 height 17
